Goal: Task Accomplishment & Management: Use online tool/utility

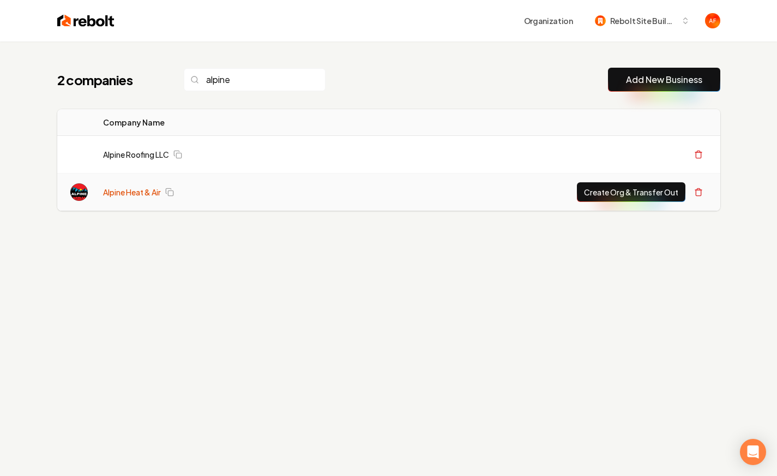
type input "alpine"
click at [128, 189] on link "Alpine Heat & Air" at bounding box center [132, 192] width 58 height 11
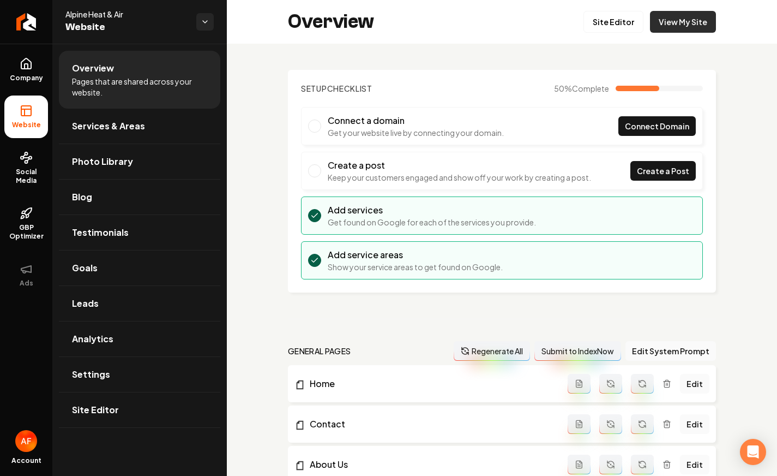
click at [671, 24] on link "View My Site" at bounding box center [683, 22] width 66 height 22
click at [627, 25] on link "Site Editor" at bounding box center [614, 22] width 60 height 22
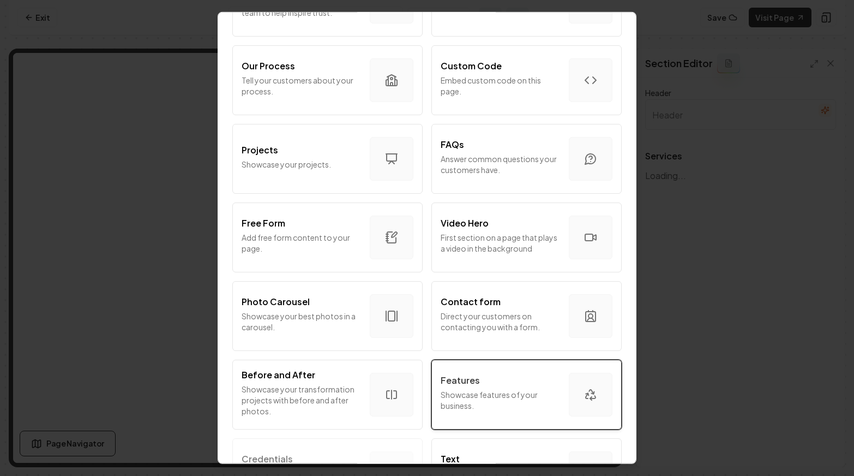
scroll to position [568, 0]
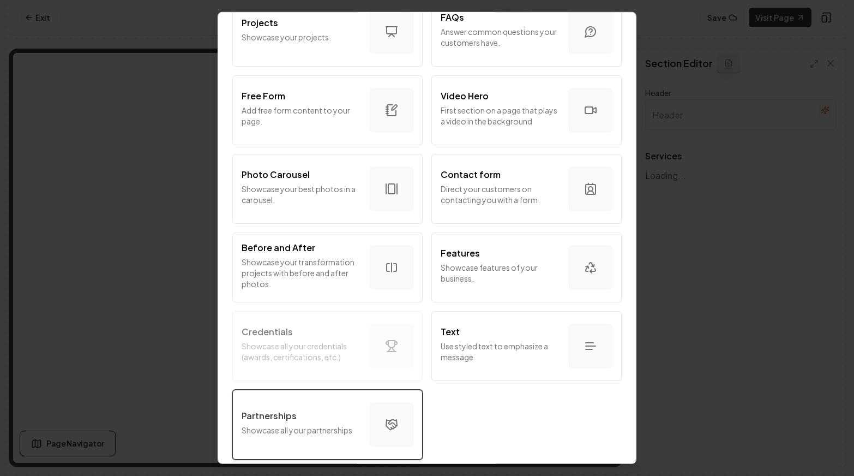
click at [400, 396] on button "Partnerships Showcase all your partnerships" at bounding box center [327, 424] width 190 height 70
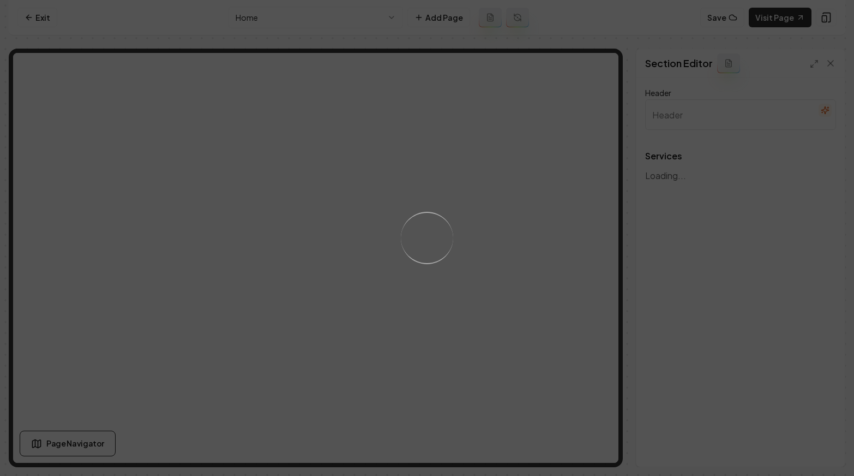
type input "Comprehensive HVAC Services"
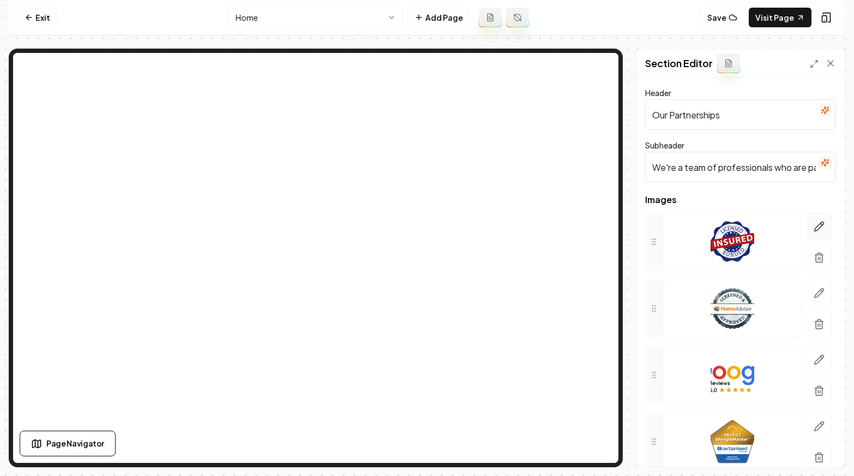
click at [777, 225] on icon "button" at bounding box center [819, 226] width 11 height 11
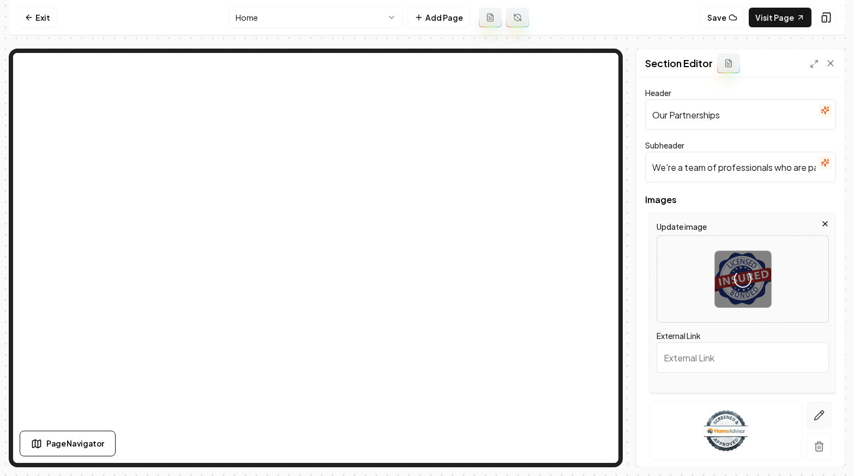
click at [777, 418] on icon "button" at bounding box center [819, 414] width 9 height 9
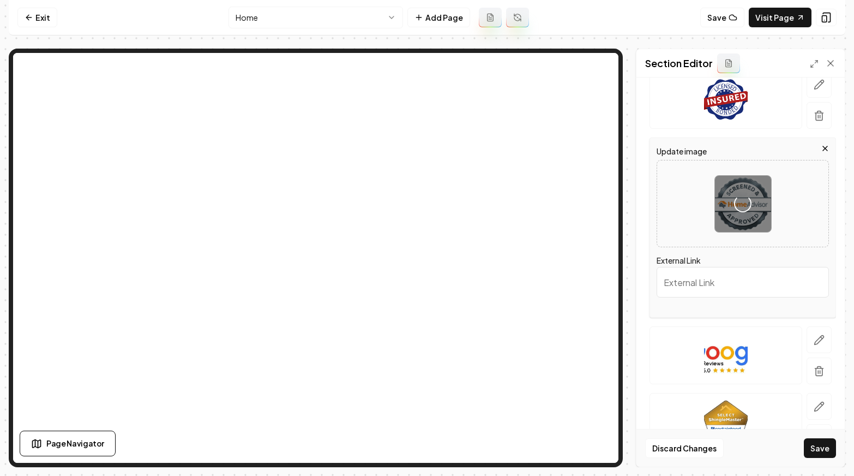
scroll to position [148, 0]
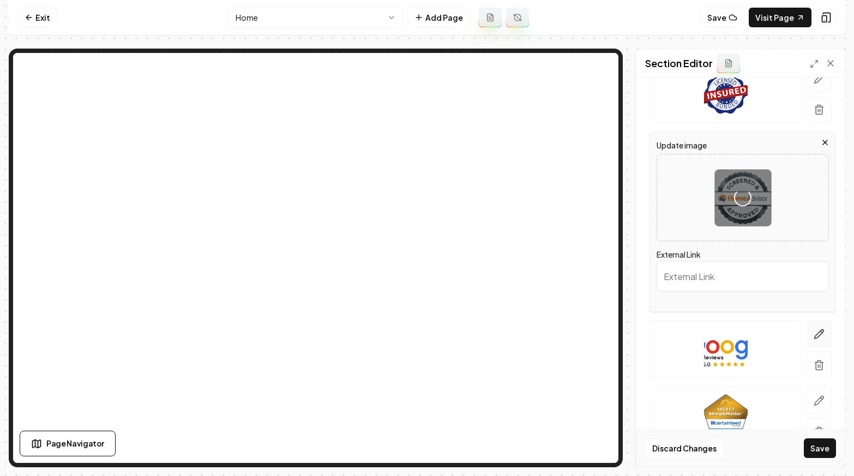
click at [777, 333] on button "button" at bounding box center [819, 333] width 25 height 27
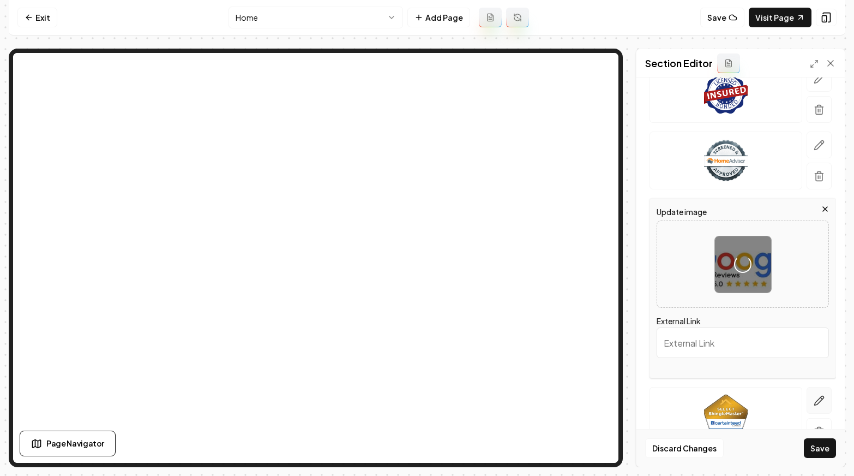
click at [777, 402] on icon "button" at bounding box center [819, 400] width 11 height 11
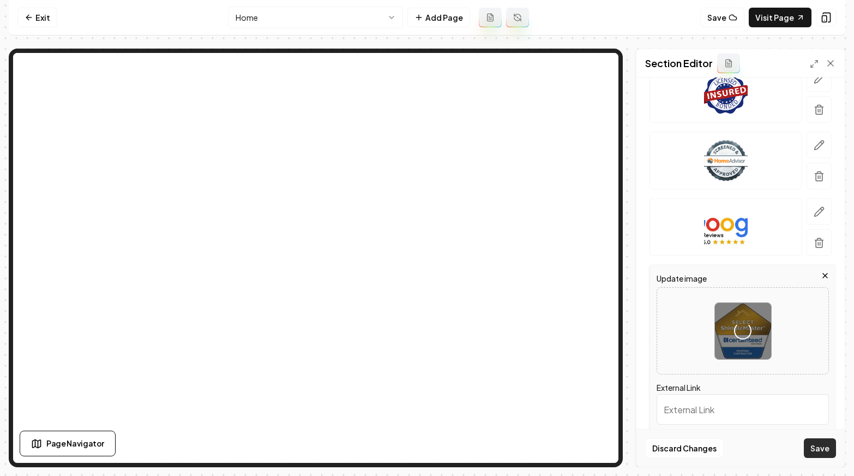
click at [777, 451] on button "Save" at bounding box center [820, 448] width 32 height 20
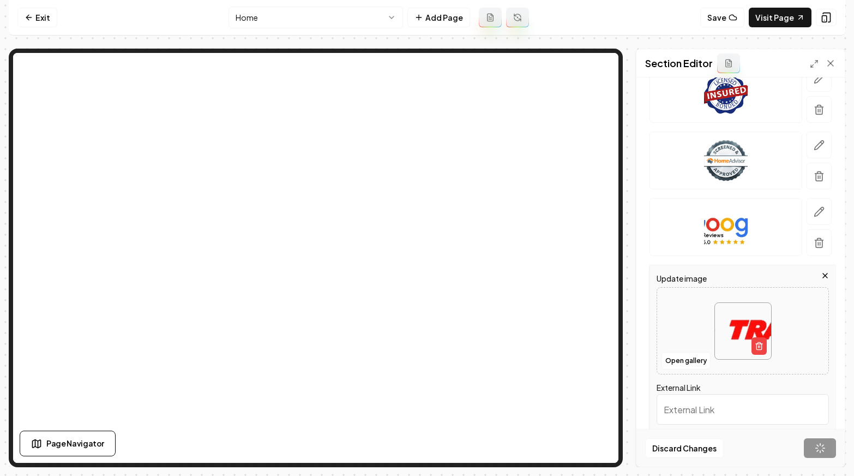
scroll to position [45, 0]
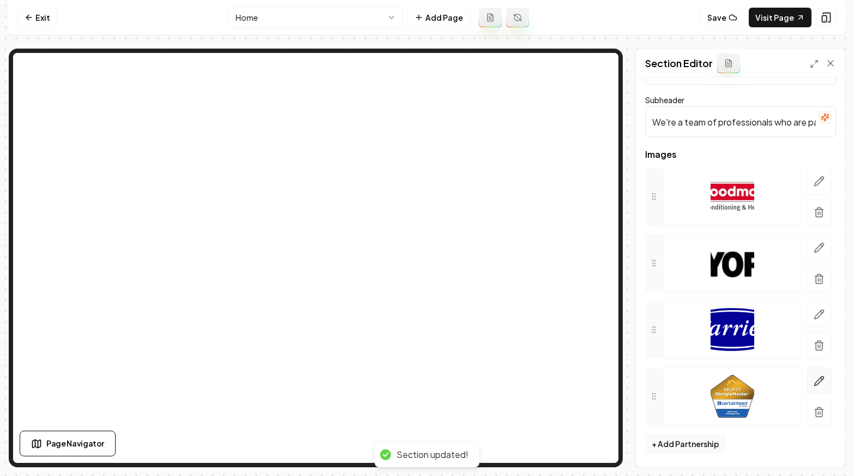
click at [777, 380] on icon "button" at bounding box center [819, 380] width 11 height 11
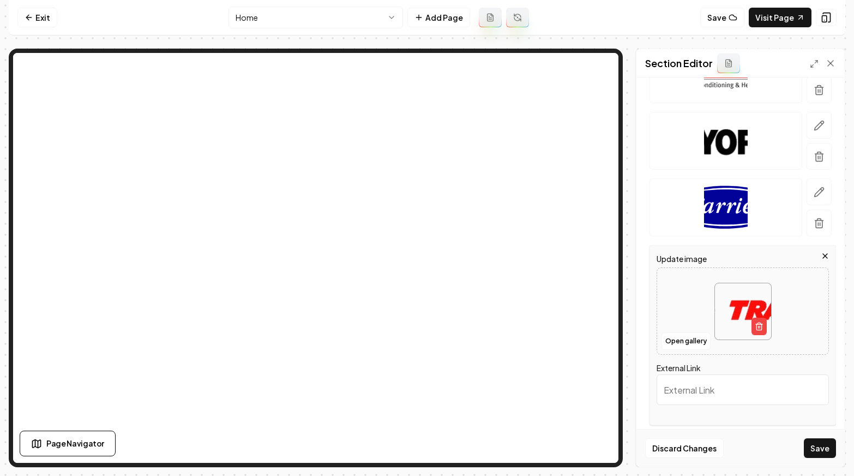
scroll to position [205, 0]
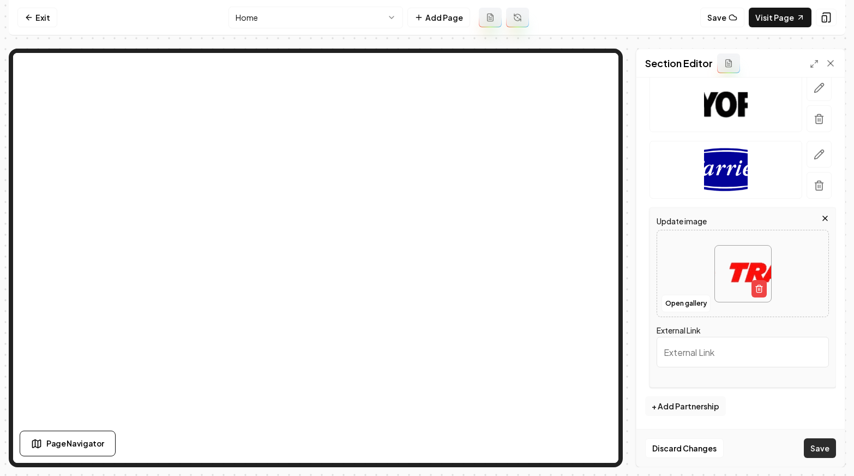
click at [777, 444] on button "Save" at bounding box center [820, 448] width 32 height 20
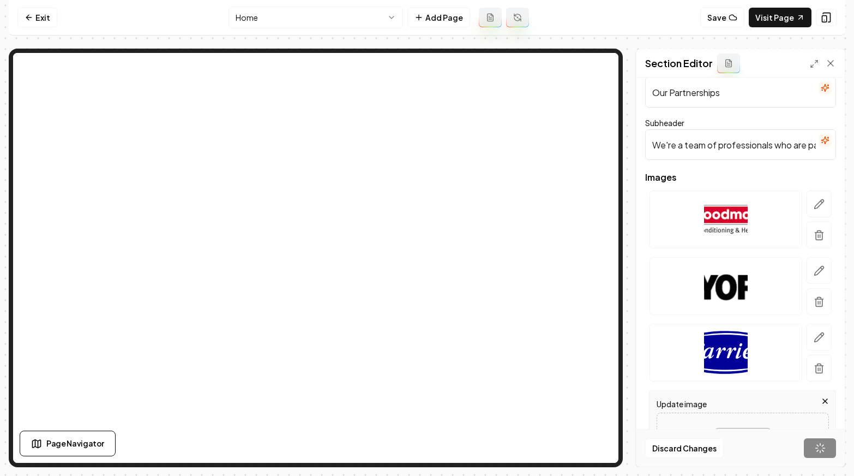
scroll to position [0, 0]
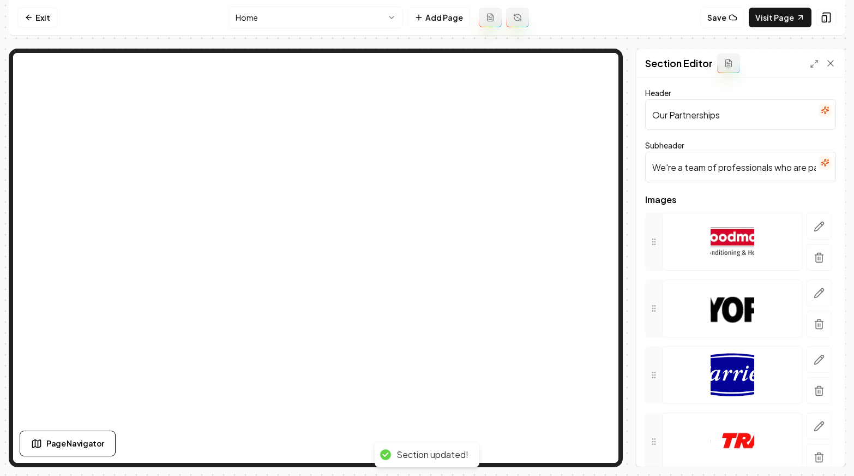
click at [688, 118] on input "Our Partnerships" at bounding box center [740, 114] width 191 height 31
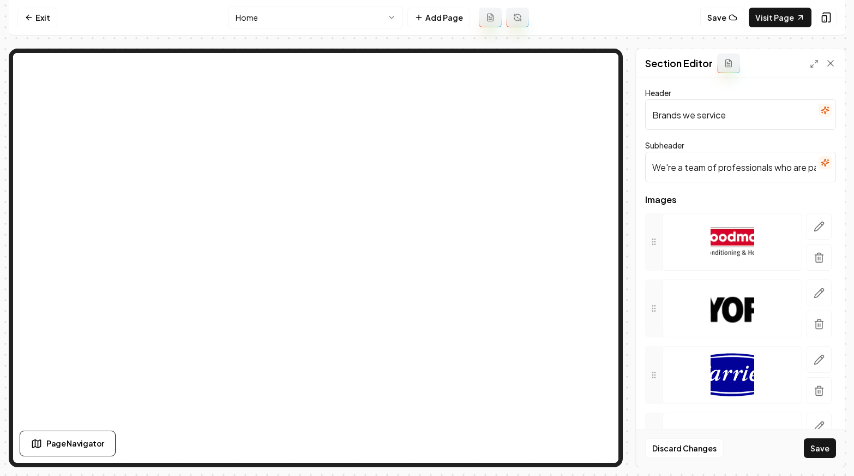
type input "Brands we service"
click at [742, 161] on input "We're a team of professionals who are passionate about what we do." at bounding box center [740, 167] width 191 height 31
click at [777, 445] on button "Save" at bounding box center [820, 448] width 32 height 20
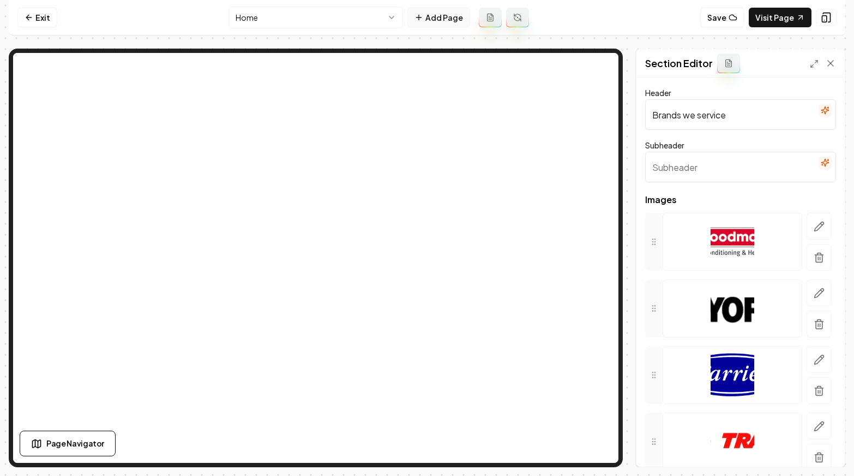
click at [442, 19] on button "Add Page" at bounding box center [438, 18] width 63 height 20
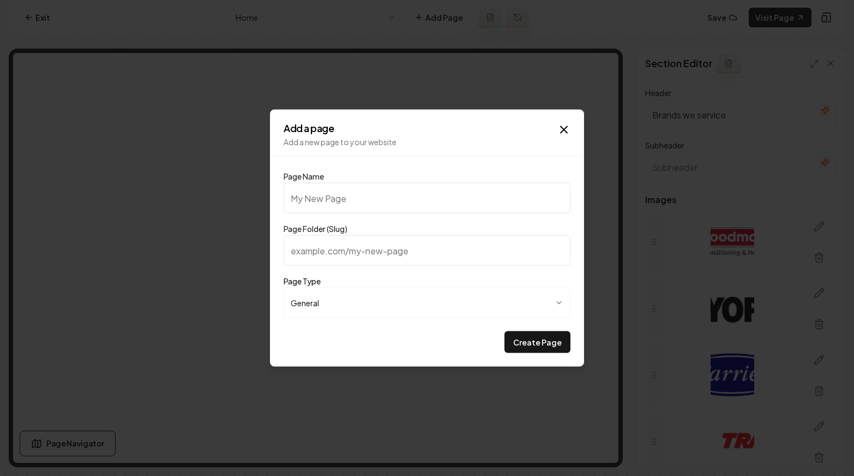
type input "P"
type input "p"
type input "PR"
type input "pr"
type input "PRi"
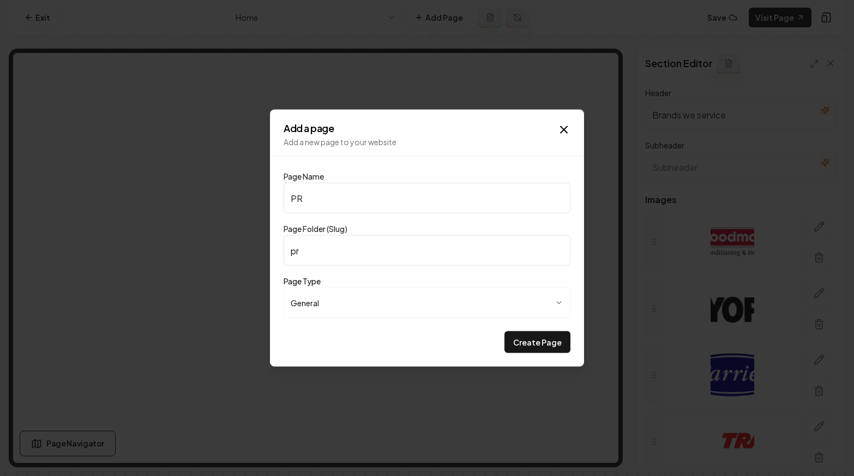
type input "pri"
type input "PRic"
type input "pric"
type input "PRici"
type input "prici"
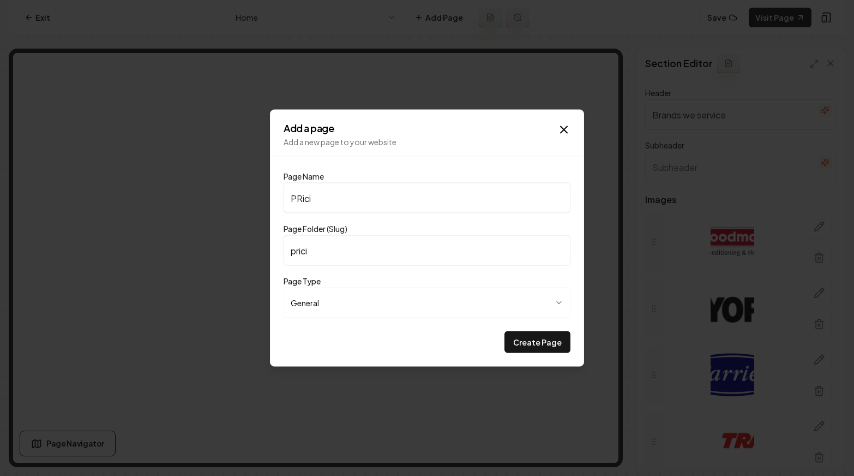
type input "PRicin"
type input "pricin"
type input "PRicing"
type input "pricing"
click at [300, 194] on input "PRicing" at bounding box center [427, 198] width 287 height 31
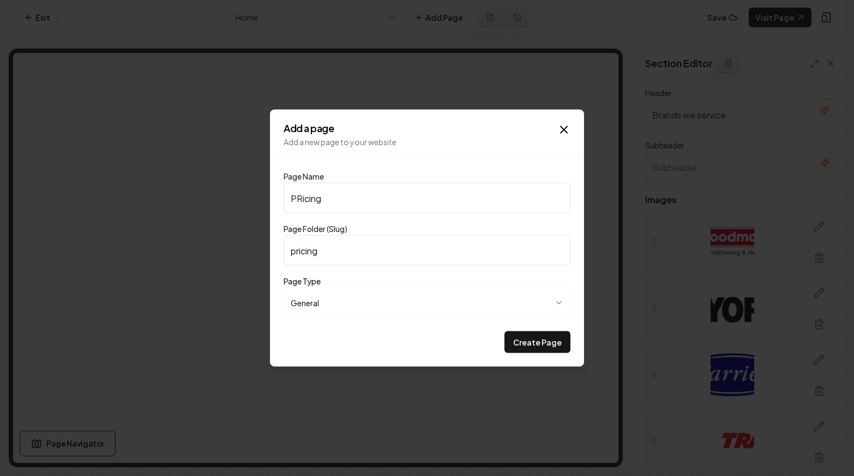
type input "Picing"
type input "picing"
type input "Pricing"
type input "pricing"
type input "Pricing"
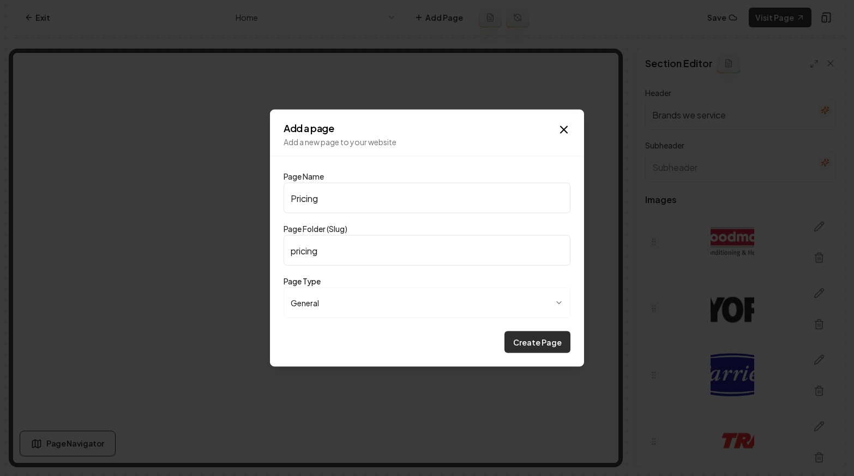
click at [540, 337] on button "Create Page" at bounding box center [537, 342] width 66 height 22
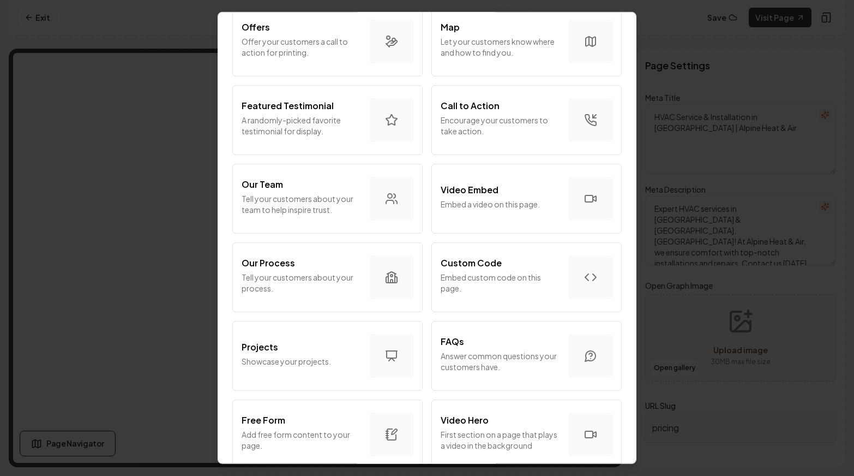
scroll to position [266, 0]
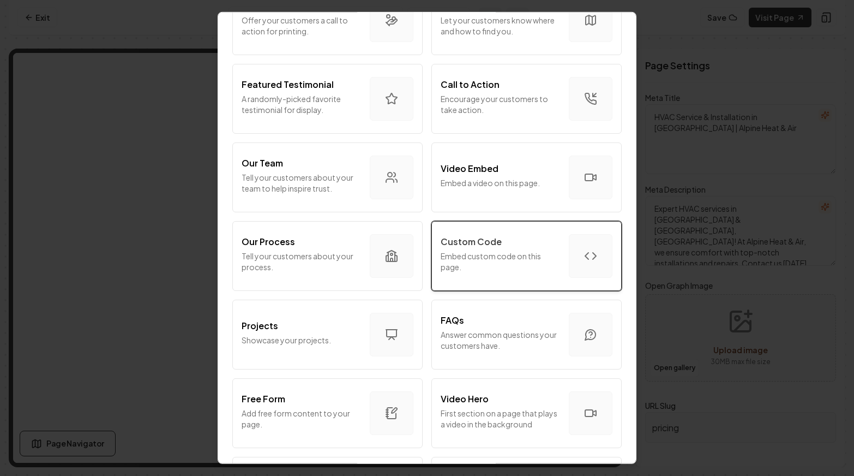
click at [513, 226] on button "Custom Code Embed custom code on this page." at bounding box center [526, 256] width 190 height 70
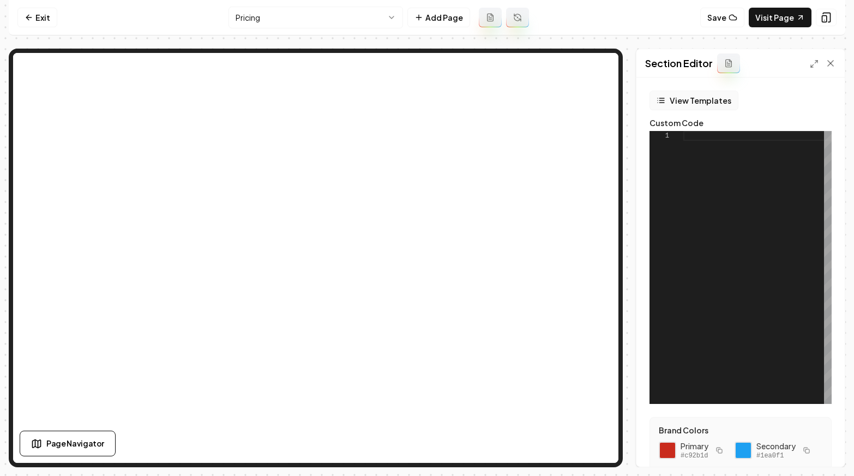
click at [682, 106] on button "View Templates" at bounding box center [693, 101] width 89 height 20
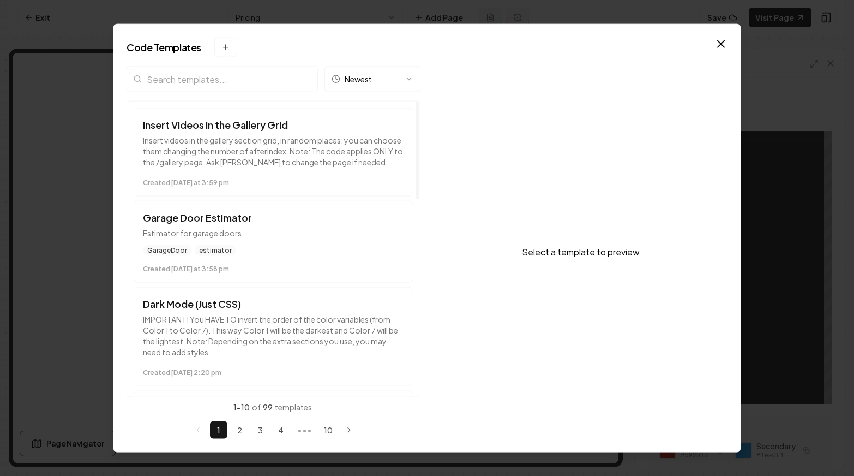
click at [197, 115] on button "Insert Videos in the Gallery Grid Insert videos in the gallery section grid, in…" at bounding box center [274, 152] width 280 height 88
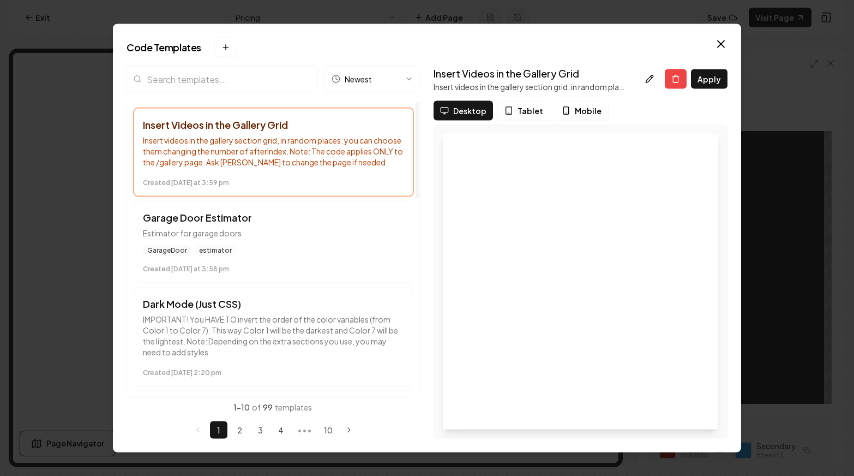
click at [191, 78] on input "search" at bounding box center [222, 79] width 191 height 26
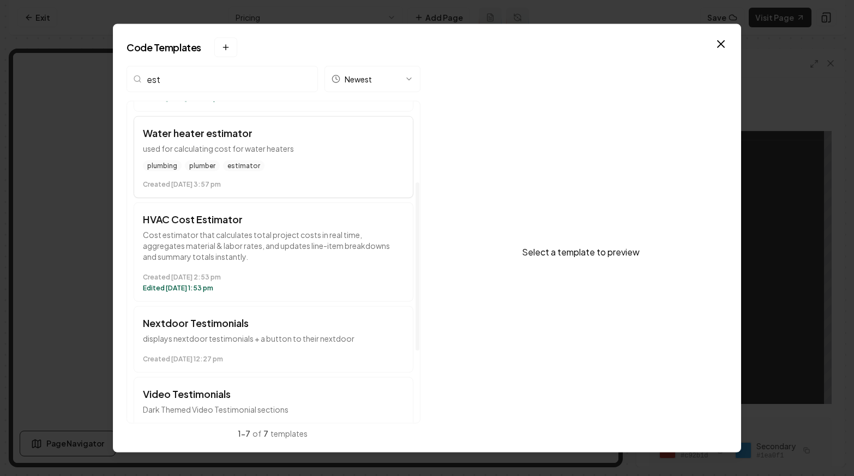
scroll to position [212, 0]
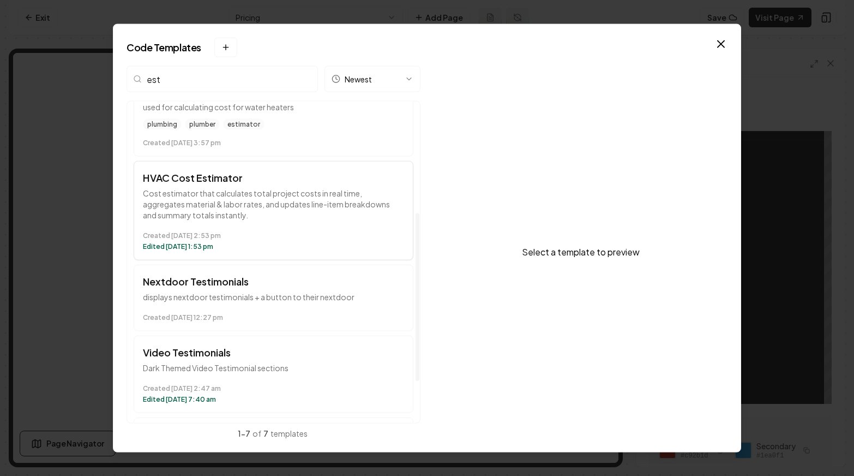
type input "est"
click at [279, 230] on div "Created [DATE] 2:53 pm Edited [DATE] 1:53 pm" at bounding box center [273, 239] width 261 height 24
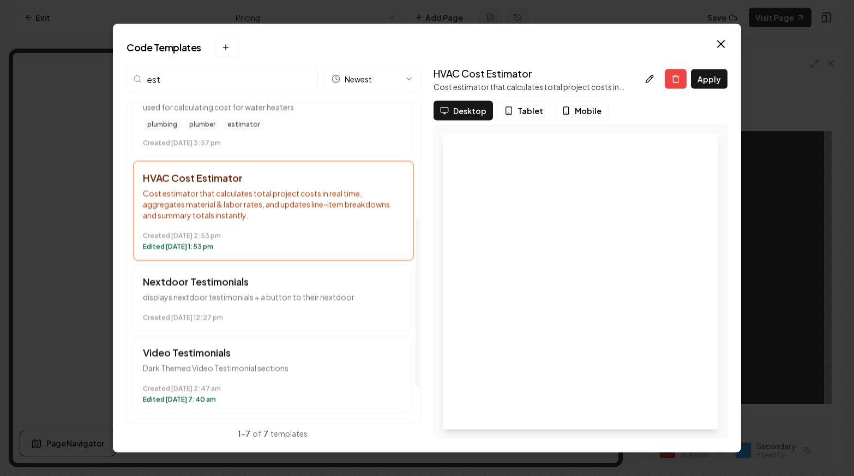
scroll to position [291, 0]
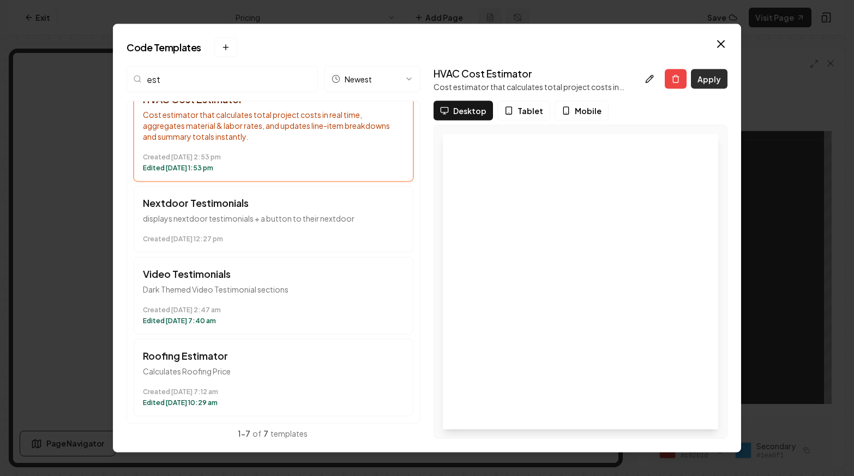
click at [711, 80] on button "Apply" at bounding box center [709, 79] width 37 height 20
type textarea "**********"
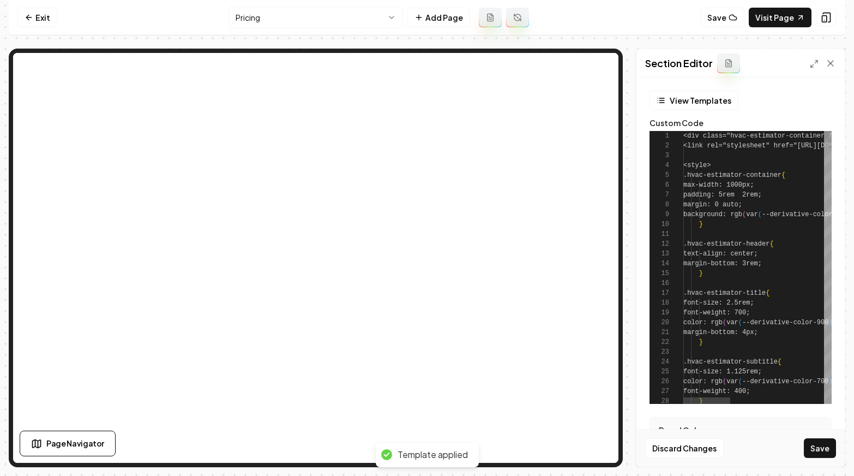
scroll to position [49, 35]
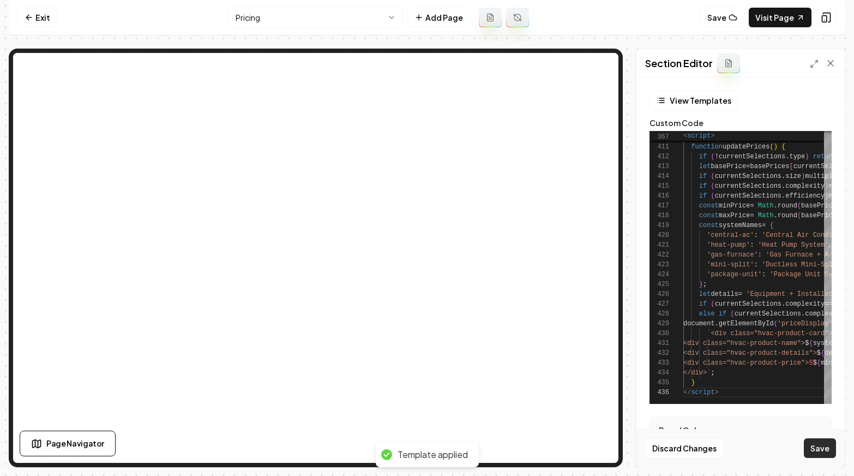
click at [820, 445] on button "Save" at bounding box center [820, 448] width 32 height 20
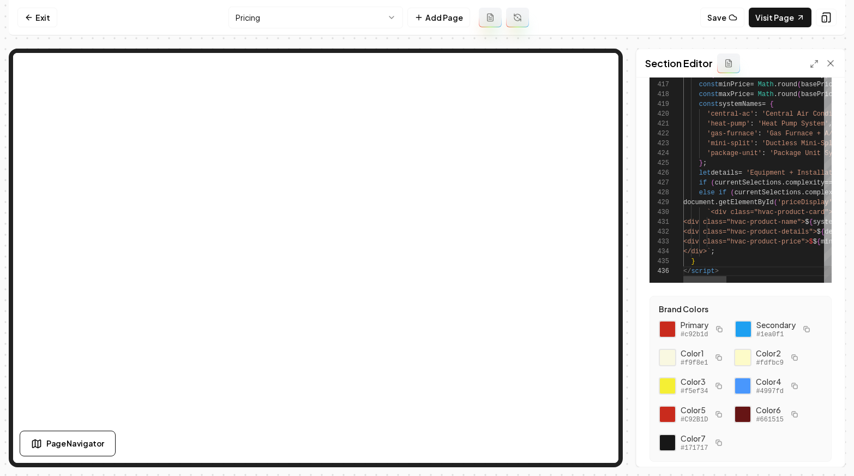
scroll to position [155, 0]
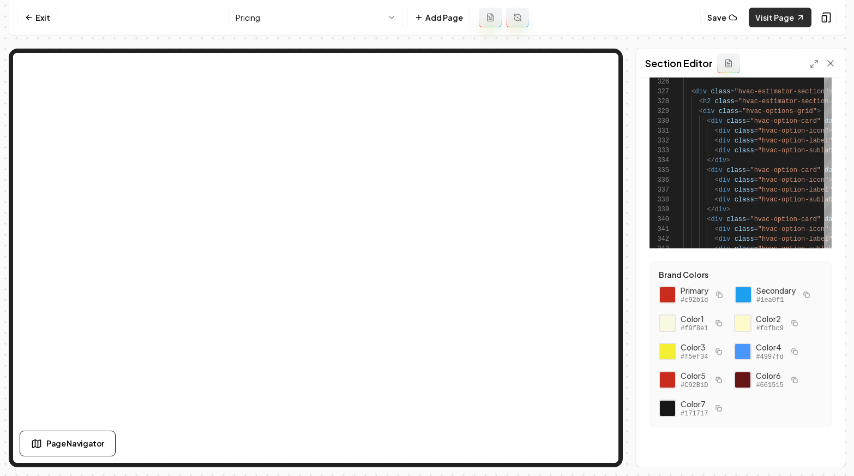
click at [761, 21] on link "Visit Page" at bounding box center [780, 18] width 63 height 20
click at [376, 21] on html "Computer Required This feature is only available on a computer. Please switch t…" at bounding box center [427, 238] width 854 height 476
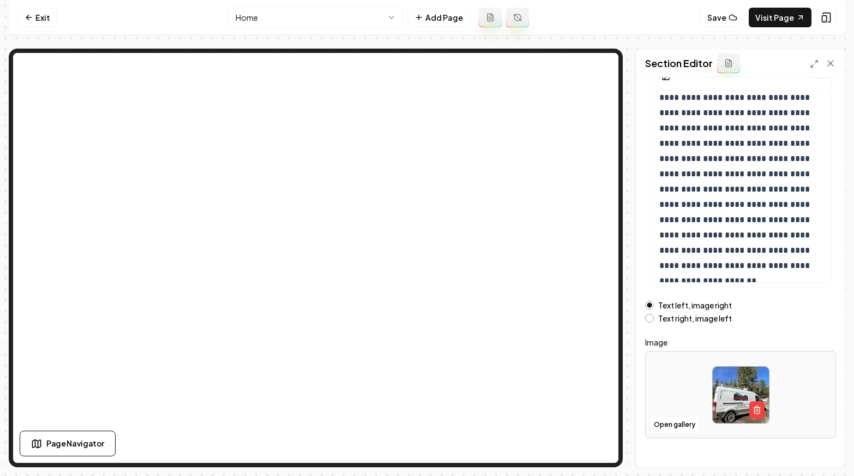
scroll to position [113, 0]
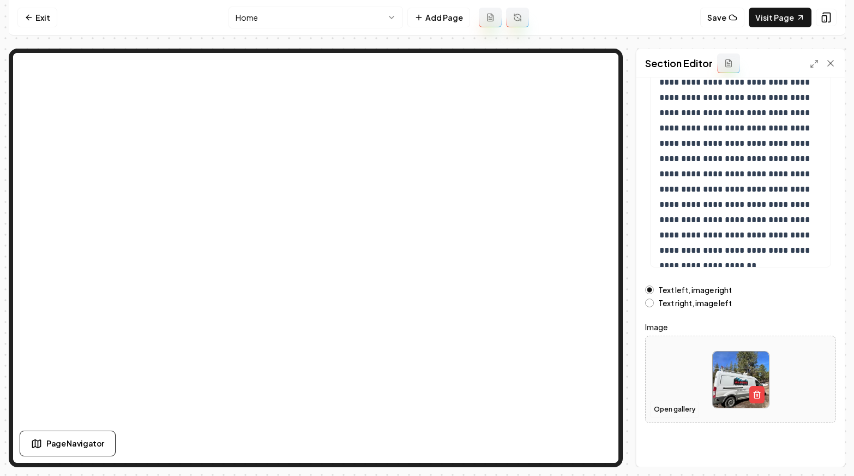
click at [675, 407] on button "Open gallery" at bounding box center [674, 408] width 49 height 17
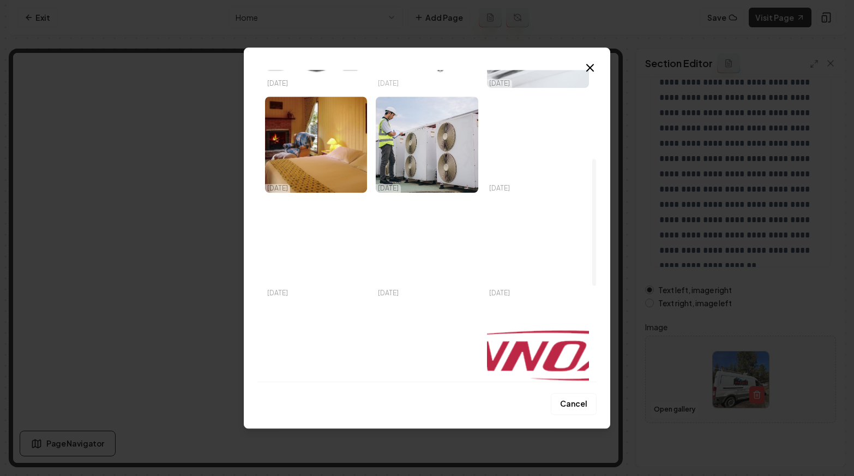
scroll to position [452, 0]
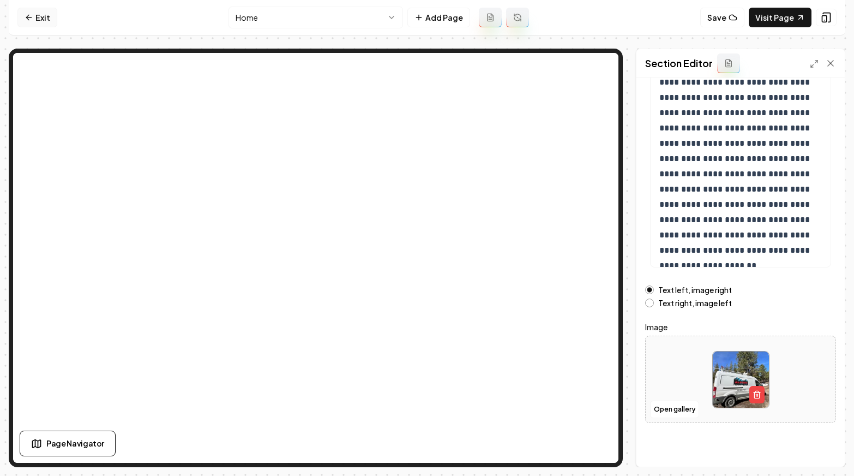
click at [43, 24] on link "Exit" at bounding box center [37, 18] width 40 height 20
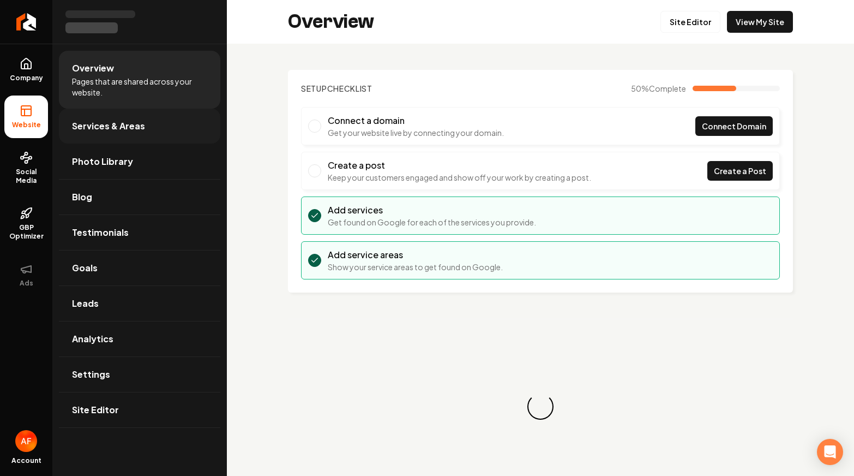
click at [111, 136] on link "Services & Areas" at bounding box center [139, 126] width 161 height 35
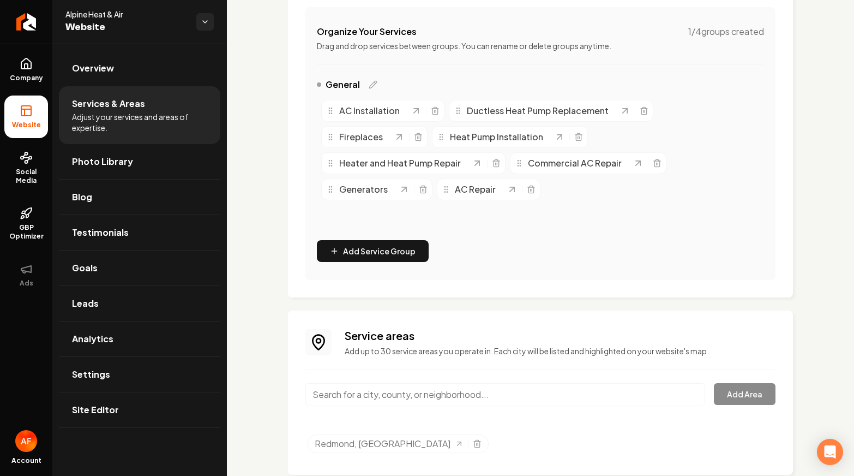
scroll to position [222, 0]
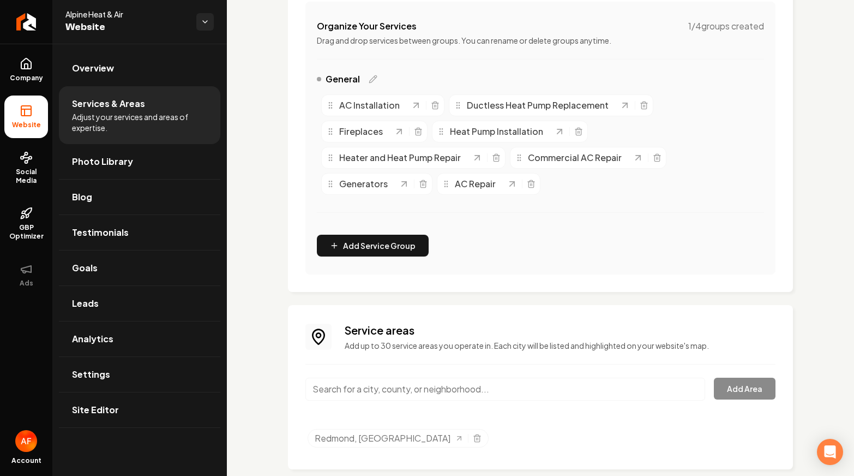
click at [437, 392] on input "Main content area" at bounding box center [505, 388] width 400 height 23
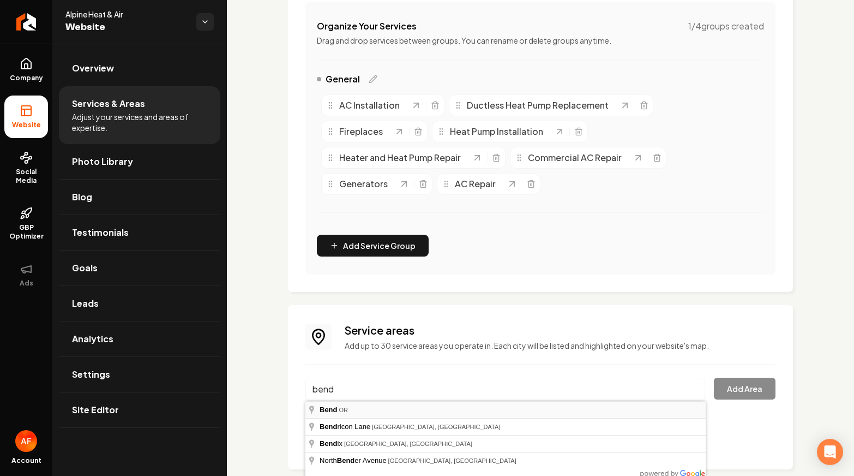
type input "Bend, [GEOGRAPHIC_DATA]"
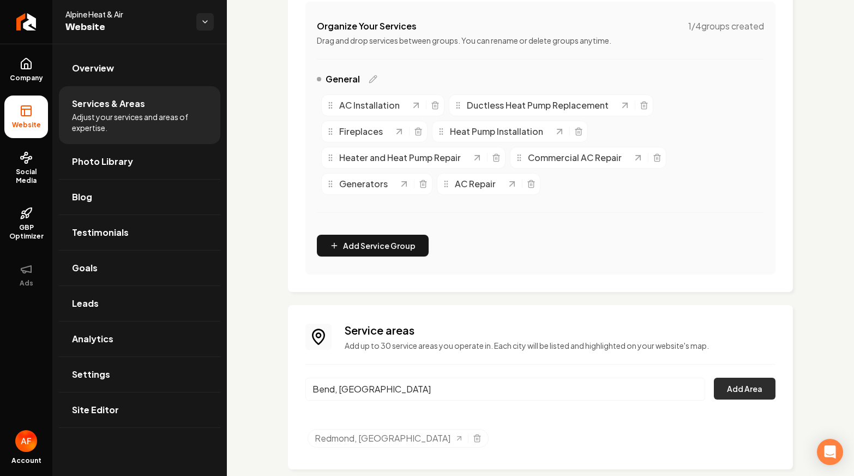
click at [766, 387] on button "Add Area" at bounding box center [745, 388] width 62 height 22
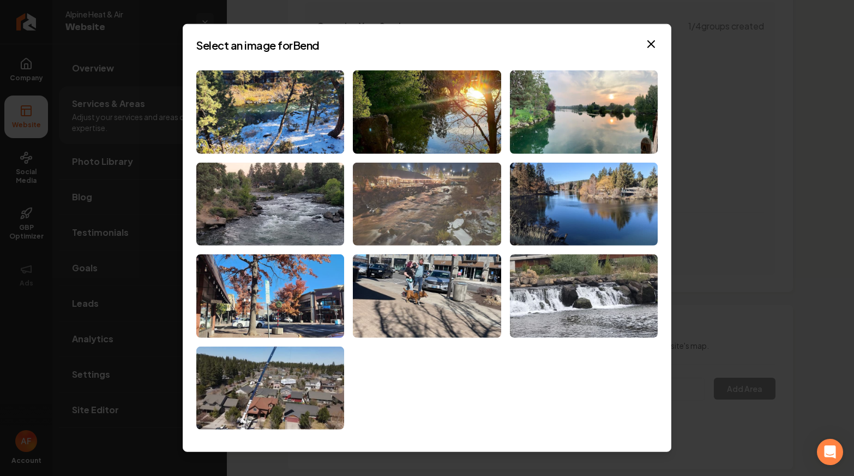
click at [428, 176] on img at bounding box center [427, 203] width 148 height 83
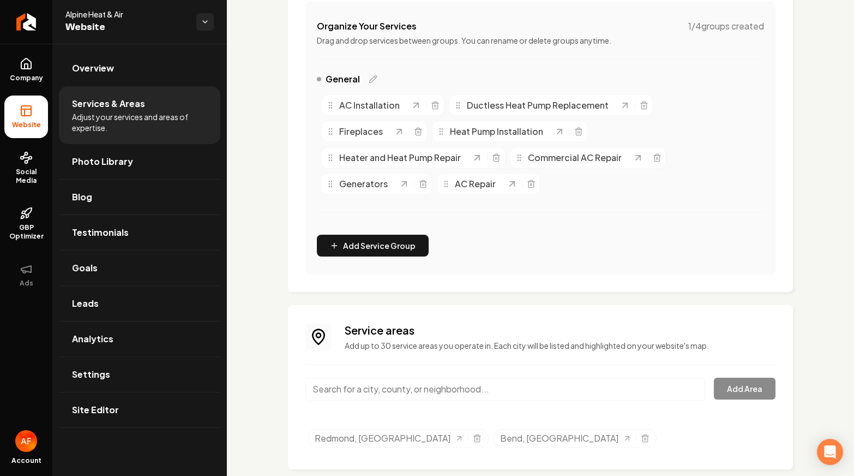
click at [426, 398] on input "Main content area" at bounding box center [505, 388] width 400 height 23
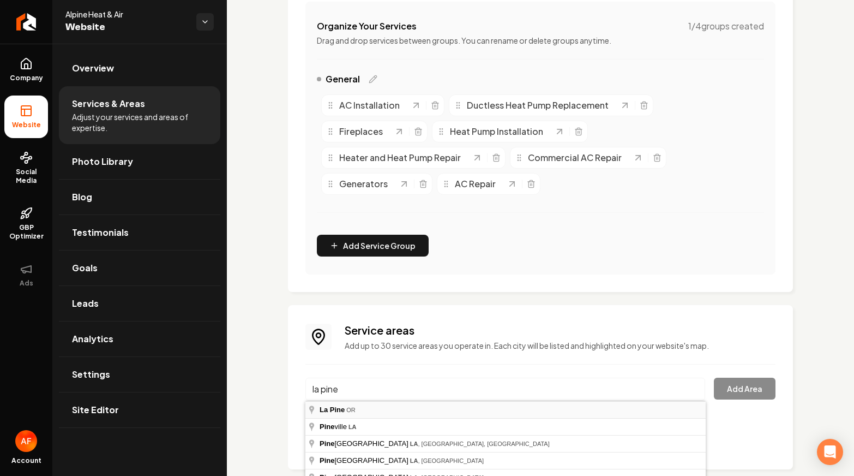
type input "La Pine, [GEOGRAPHIC_DATA]"
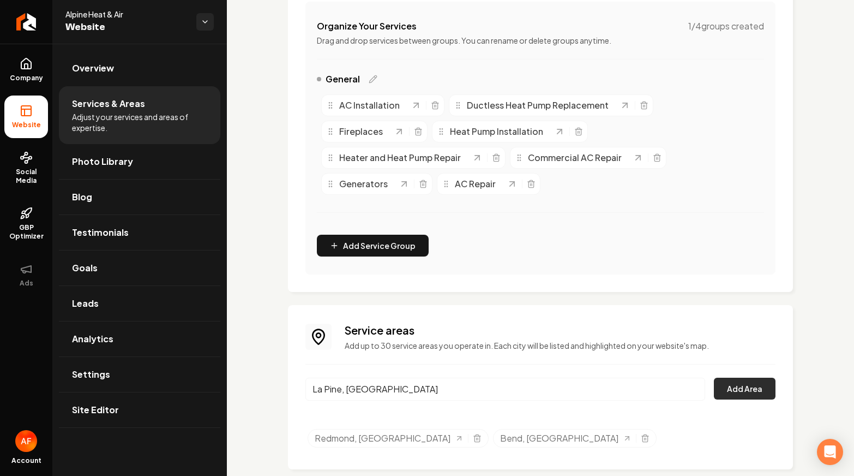
click at [755, 390] on button "Add Area" at bounding box center [745, 388] width 62 height 22
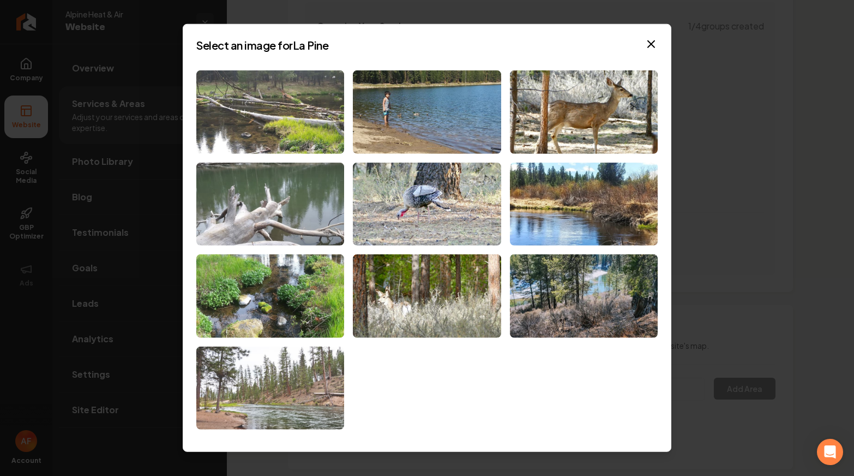
click at [314, 386] on img at bounding box center [270, 387] width 148 height 83
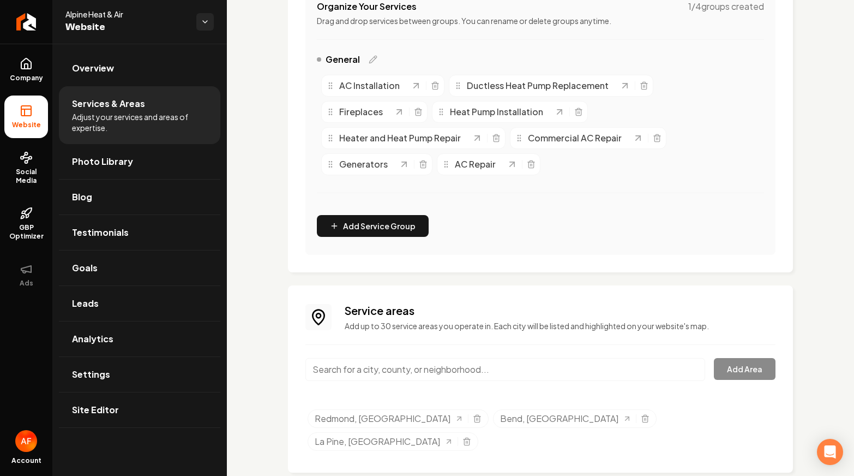
scroll to position [0, 0]
